Goal: Use online tool/utility: Utilize a website feature to perform a specific function

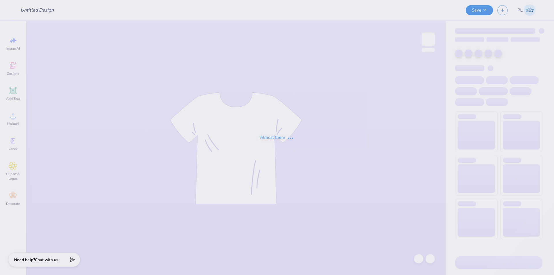
type input "WPI SGA Merch!"
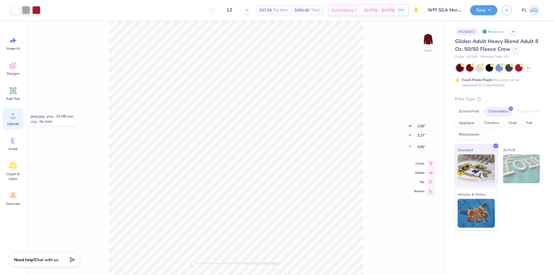
click at [14, 119] on circle at bounding box center [13, 118] width 4 height 4
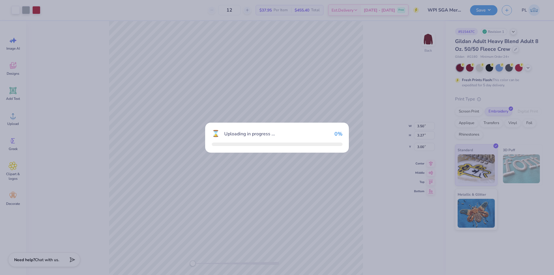
type input "12.00"
type input "11.10"
type input "6.32"
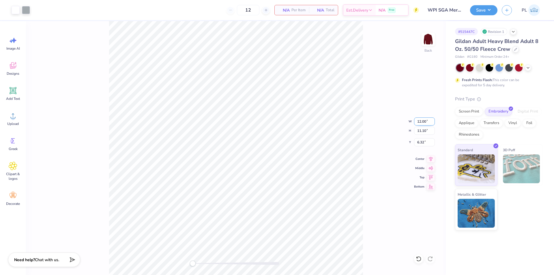
click at [426, 119] on input "12.00" at bounding box center [424, 121] width 21 height 8
type input "3.50"
type input "3.24"
click at [419, 142] on input "10.26" at bounding box center [424, 142] width 21 height 8
type input "3"
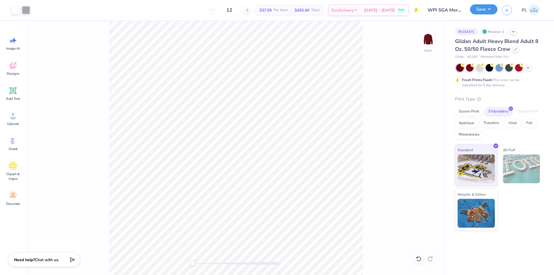
click at [485, 8] on button "Save" at bounding box center [483, 9] width 27 height 10
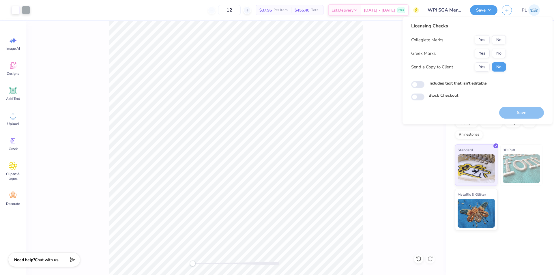
click at [485, 41] on button "Yes" at bounding box center [482, 39] width 15 height 9
click at [497, 53] on button "No" at bounding box center [499, 53] width 14 height 9
click at [421, 84] on input "Includes text that isn't editable" at bounding box center [417, 84] width 13 height 7
checkbox input "true"
drag, startPoint x: 516, startPoint y: 110, endPoint x: 471, endPoint y: 108, distance: 45.4
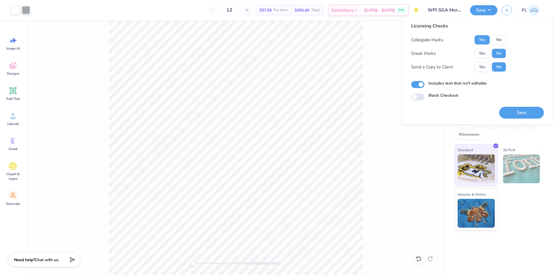
click at [471, 108] on div "Licensing Checks Collegiate Marks Yes No Greek Marks Yes No Send a Copy to Clie…" at bounding box center [477, 71] width 133 height 96
click at [481, 70] on button "Yes" at bounding box center [482, 66] width 15 height 9
drag, startPoint x: 504, startPoint y: 112, endPoint x: 454, endPoint y: 111, distance: 49.7
click at [454, 111] on div "Licensing Checks Collegiate Marks Yes No Greek Marks Yes No Send a Copy to Clie…" at bounding box center [477, 71] width 133 height 96
click at [500, 66] on button "No" at bounding box center [499, 66] width 14 height 9
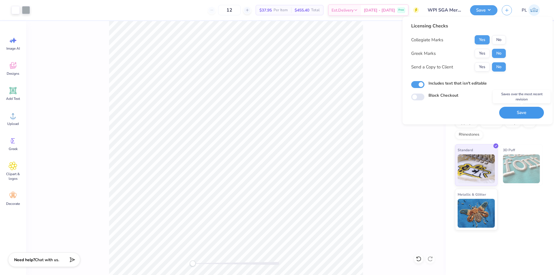
click at [515, 112] on button "Save" at bounding box center [521, 113] width 45 height 12
